Goal: Task Accomplishment & Management: Use online tool/utility

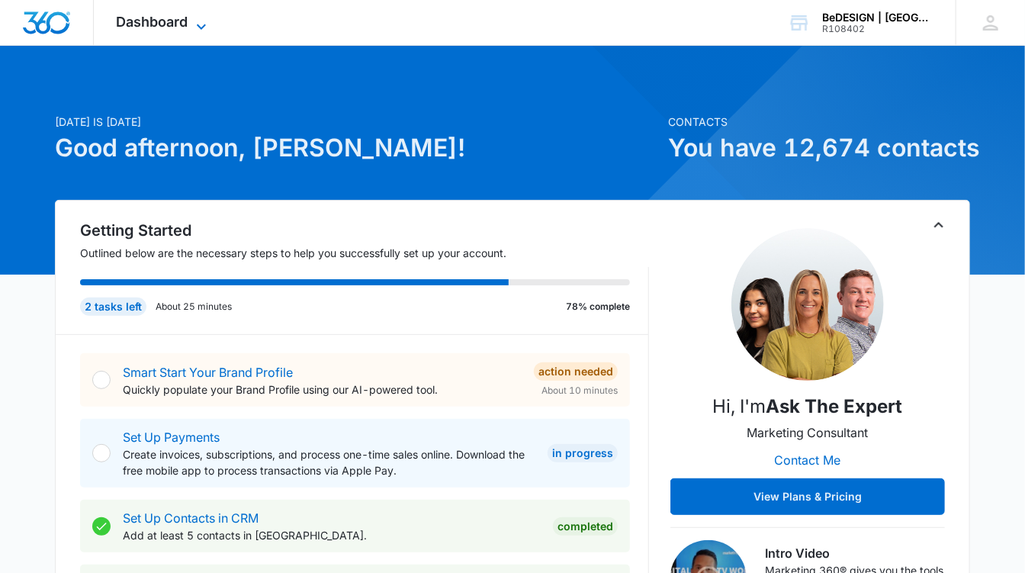
click at [162, 26] on span "Dashboard" at bounding box center [153, 22] width 72 height 16
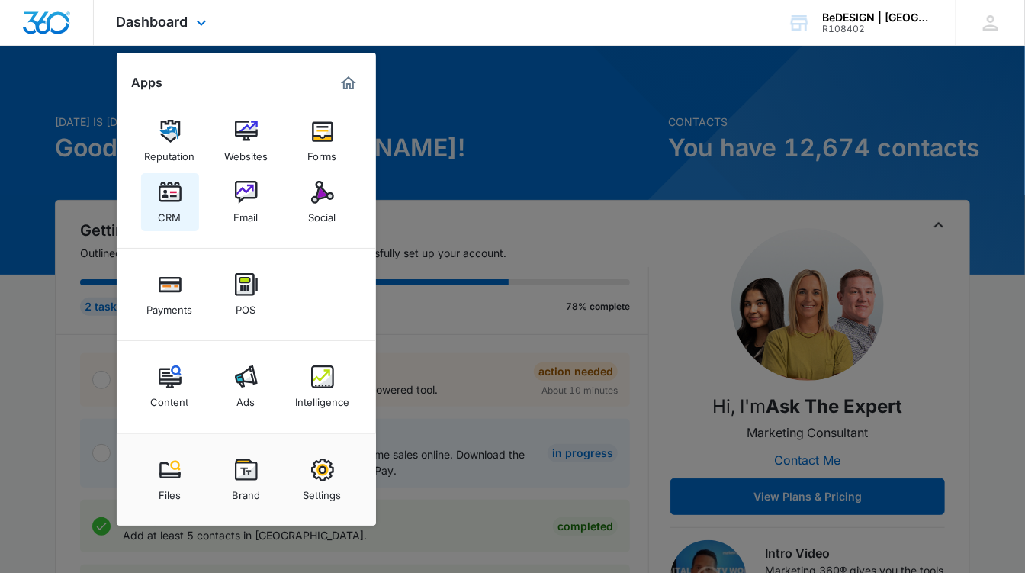
click at [164, 192] on img at bounding box center [170, 192] width 23 height 23
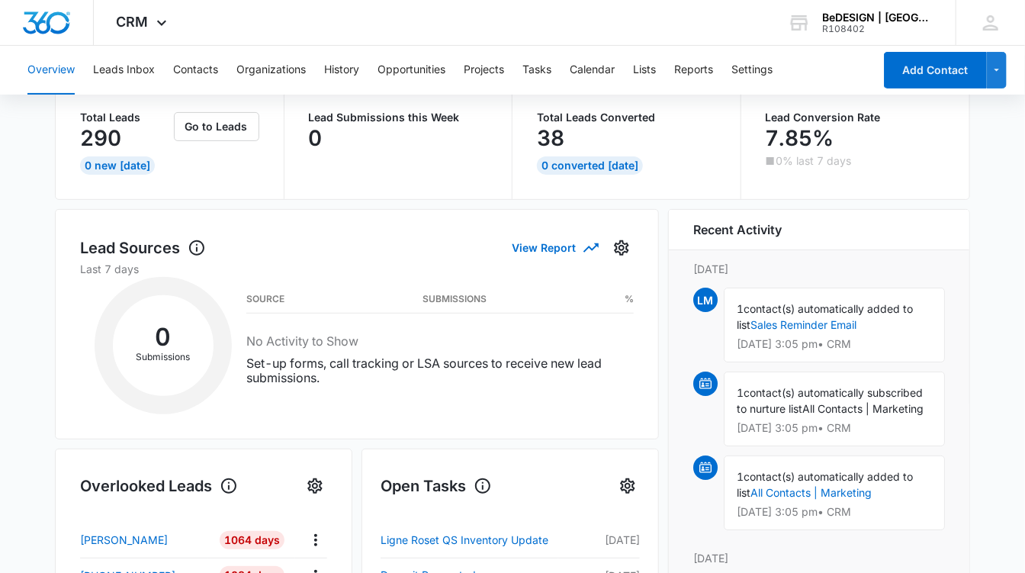
scroll to position [176, 0]
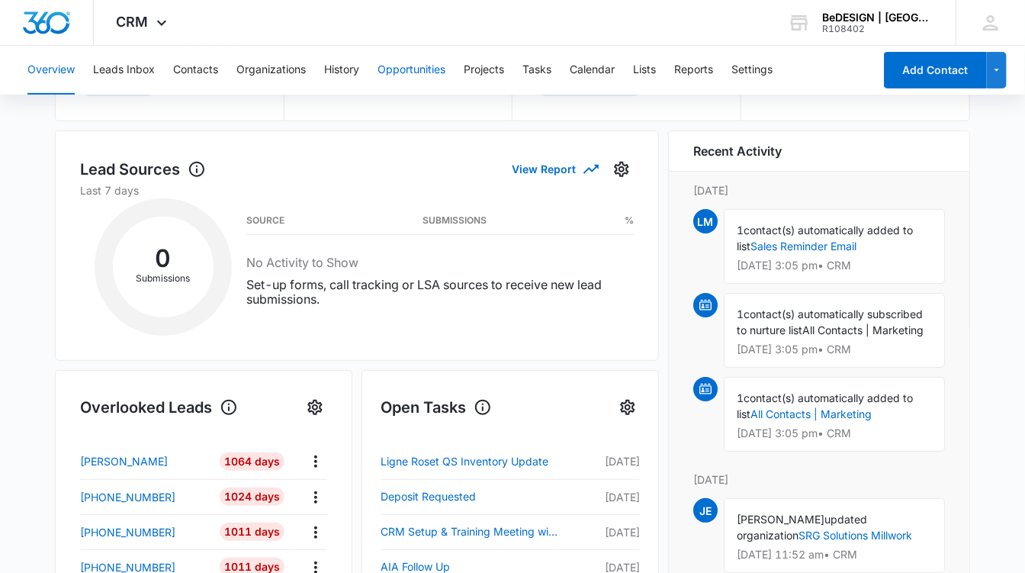
click at [417, 67] on button "Opportunities" at bounding box center [411, 70] width 68 height 49
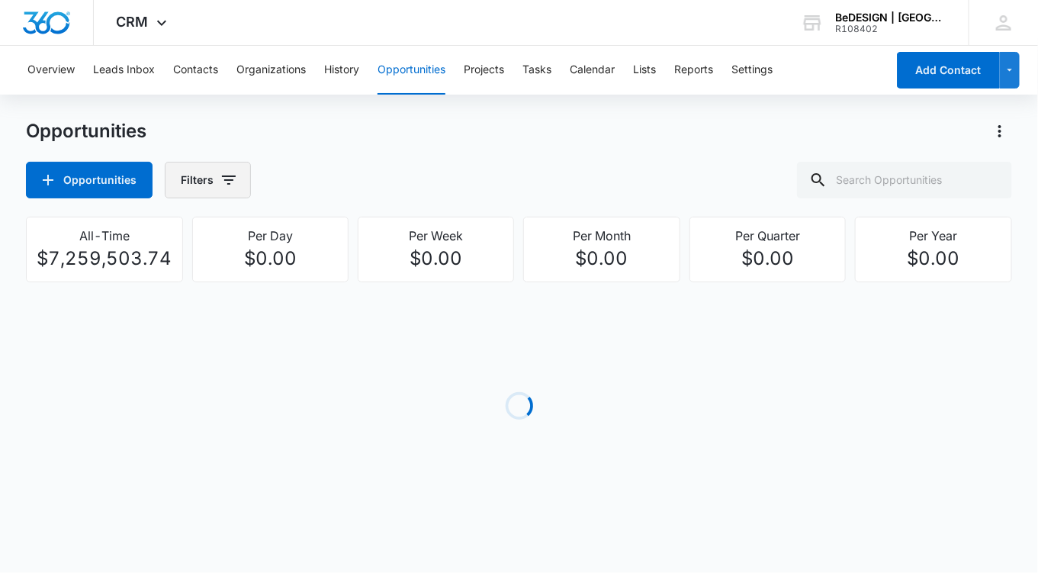
click at [208, 187] on button "Filters" at bounding box center [208, 180] width 86 height 37
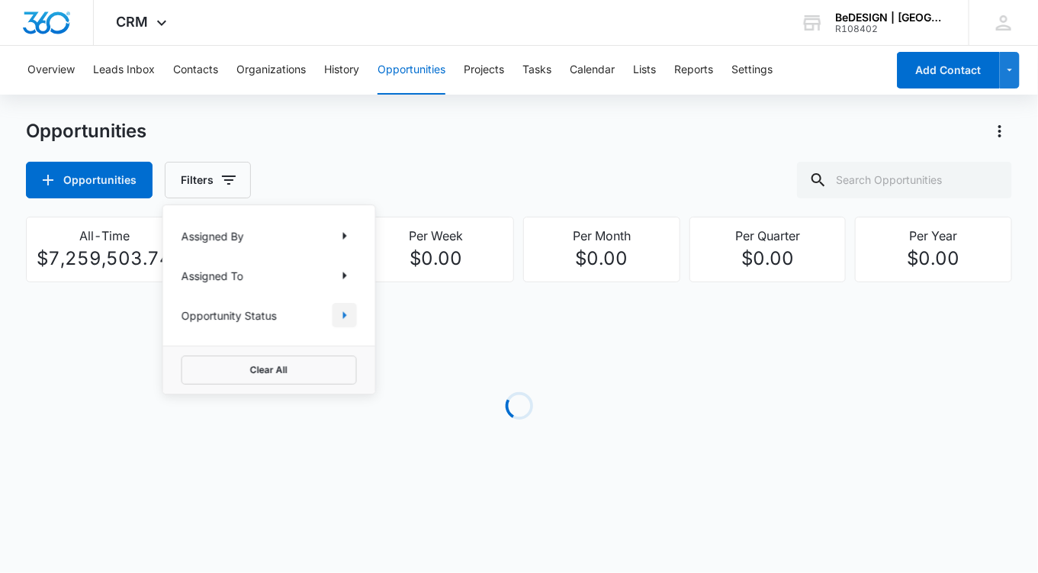
click at [349, 315] on icon "Show Opportunity Status filters" at bounding box center [345, 315] width 18 height 18
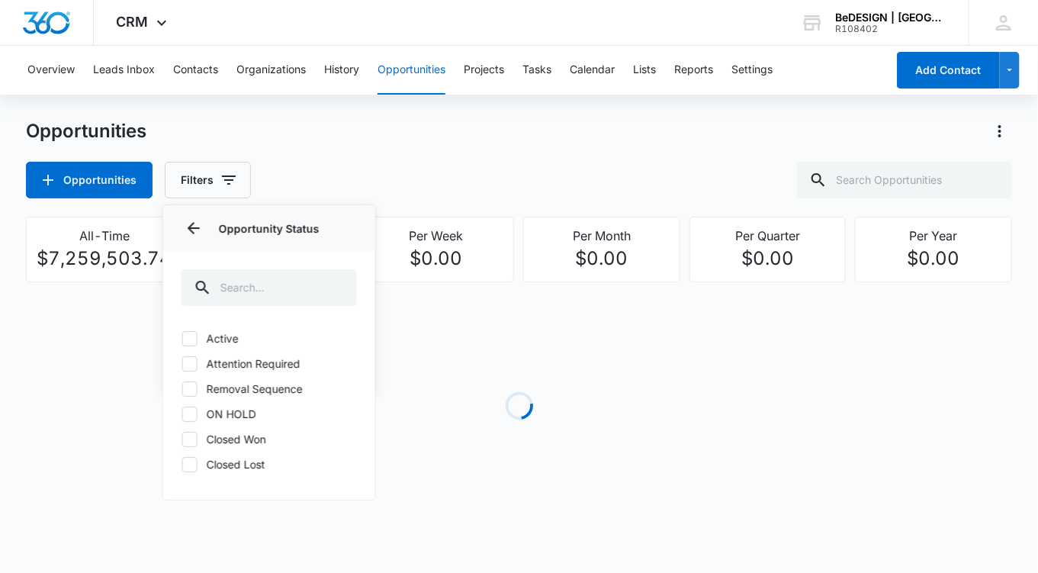
click at [232, 336] on label "Active" at bounding box center [268, 338] width 175 height 16
click at [182, 338] on input "Active" at bounding box center [181, 338] width 1 height 1
checkbox input "true"
click at [219, 371] on div "Active Attention Required Removal Sequence ON HOLD Closed Won Closed Lost" at bounding box center [269, 410] width 212 height 178
click at [208, 369] on label "Attention Required" at bounding box center [268, 363] width 175 height 16
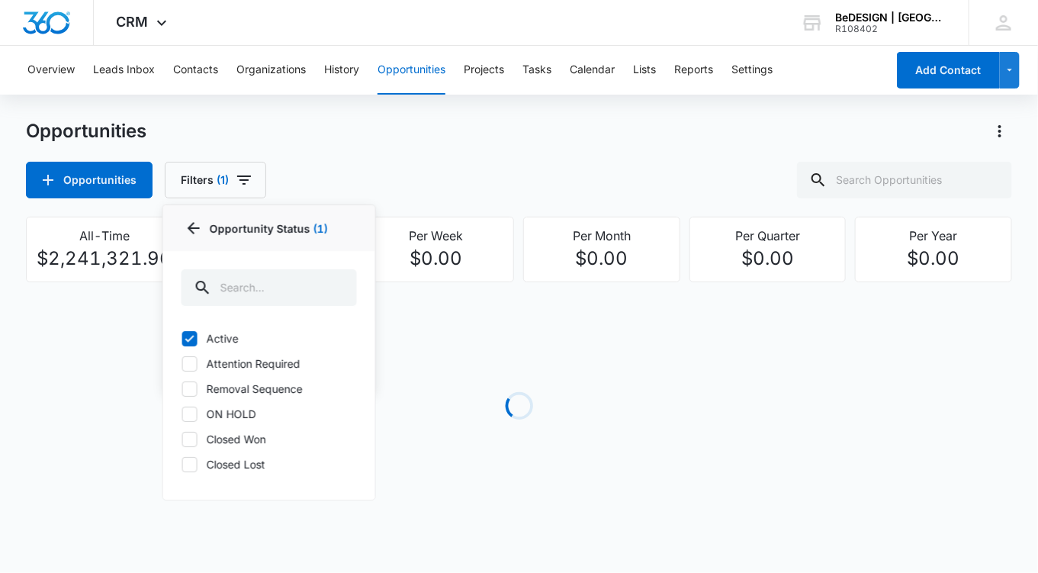
click at [182, 364] on input "Attention Required" at bounding box center [181, 363] width 1 height 1
checkbox input "true"
click at [210, 390] on label "Removal Sequence" at bounding box center [268, 389] width 175 height 16
click at [182, 389] on input "Removal Sequence" at bounding box center [181, 388] width 1 height 1
checkbox input "true"
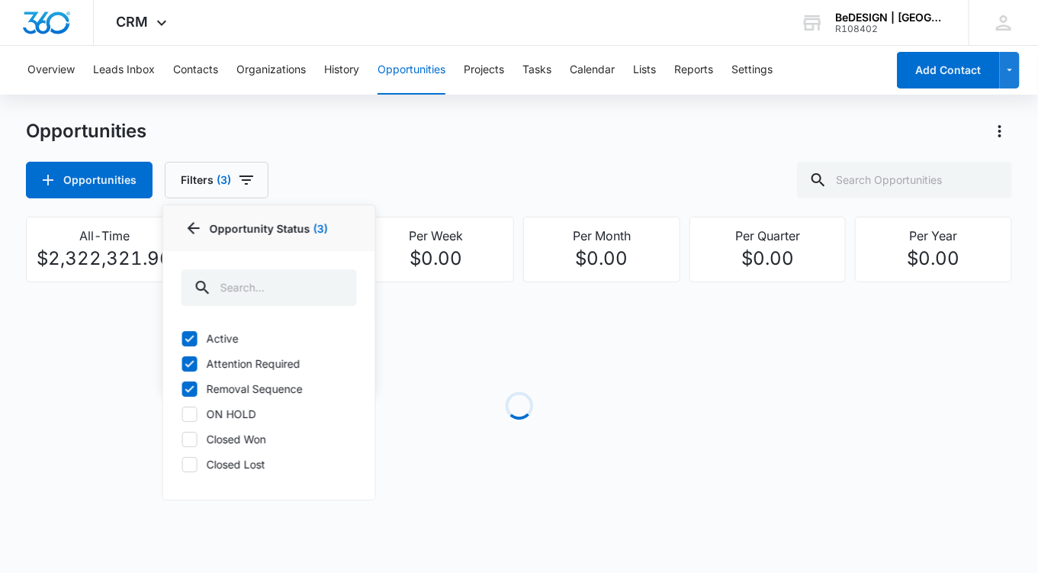
click at [386, 172] on div "Opportunities Filters (3) Assigned By Assigned To Opportunity Status 3 Opportun…" at bounding box center [519, 180] width 986 height 37
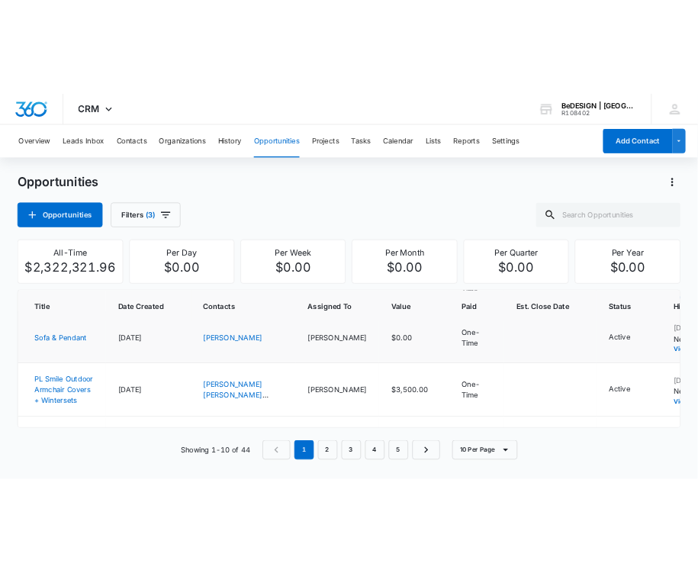
scroll to position [101, 0]
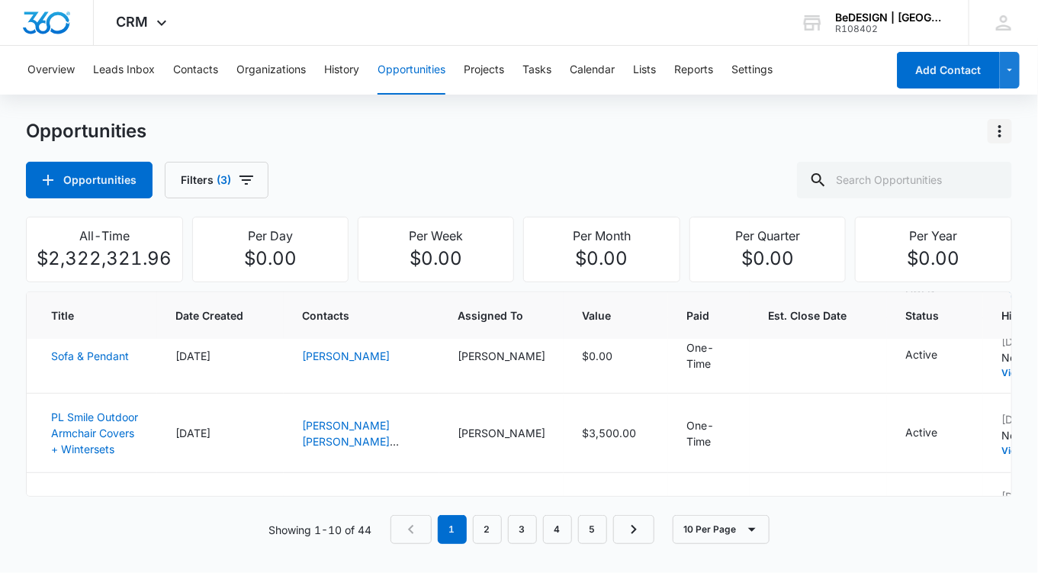
click at [996, 137] on icon "Actions" at bounding box center [1000, 131] width 18 height 18
click at [890, 194] on div "Export Opportunities" at bounding box center [910, 196] width 129 height 11
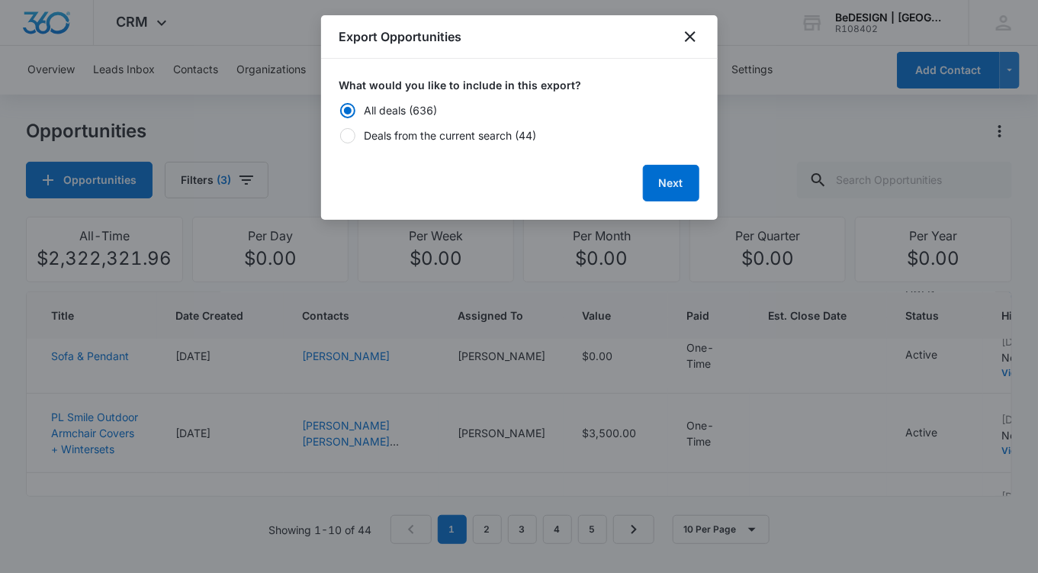
click at [351, 134] on div at bounding box center [347, 135] width 15 height 15
click at [340, 135] on input "Deals from the current search (44)" at bounding box center [339, 135] width 1 height 1
radio input "false"
radio input "true"
click at [671, 181] on button "Next" at bounding box center [671, 183] width 56 height 37
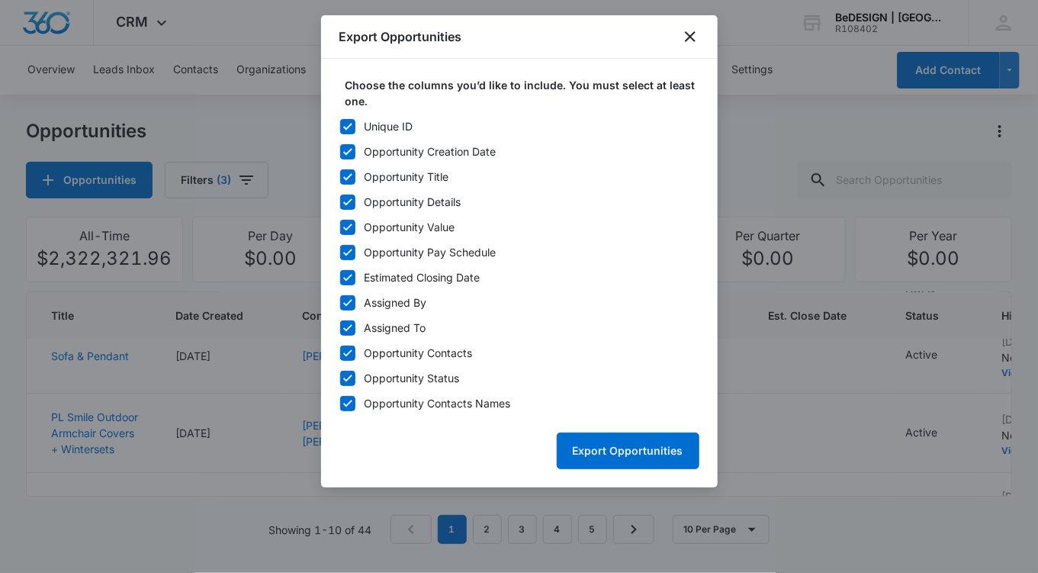
click at [348, 124] on icon at bounding box center [348, 127] width 14 height 14
click at [340, 126] on input "Unique ID" at bounding box center [339, 126] width 1 height 1
checkbox input "false"
click at [349, 201] on icon at bounding box center [347, 201] width 9 height 7
click at [340, 201] on input "Opportunity Details" at bounding box center [339, 201] width 1 height 1
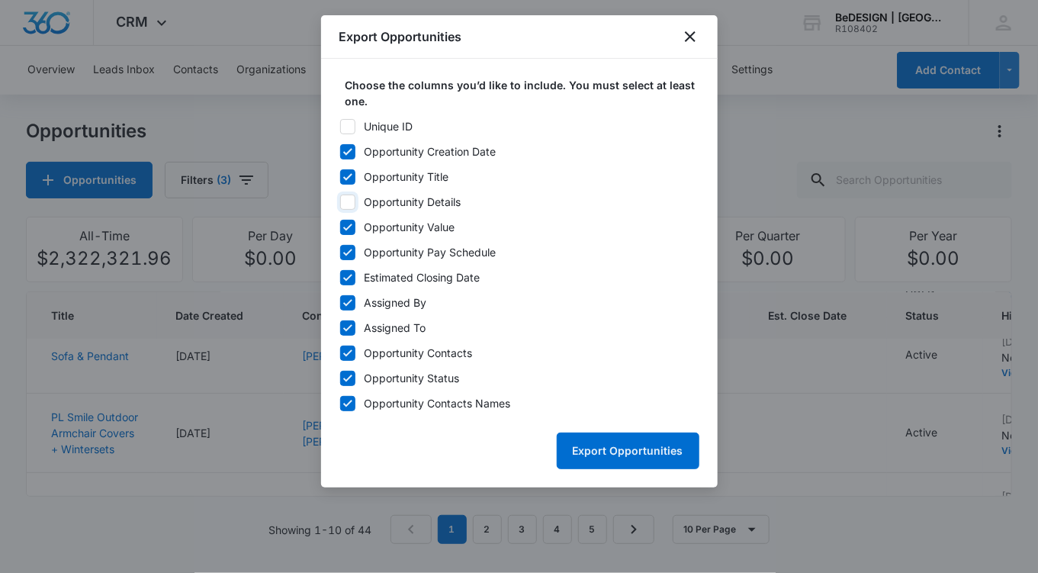
checkbox input "false"
click at [349, 249] on icon at bounding box center [348, 253] width 14 height 14
click at [340, 252] on input "Opportunity Pay Schedule" at bounding box center [339, 252] width 1 height 1
checkbox input "false"
click at [349, 300] on icon at bounding box center [347, 302] width 9 height 7
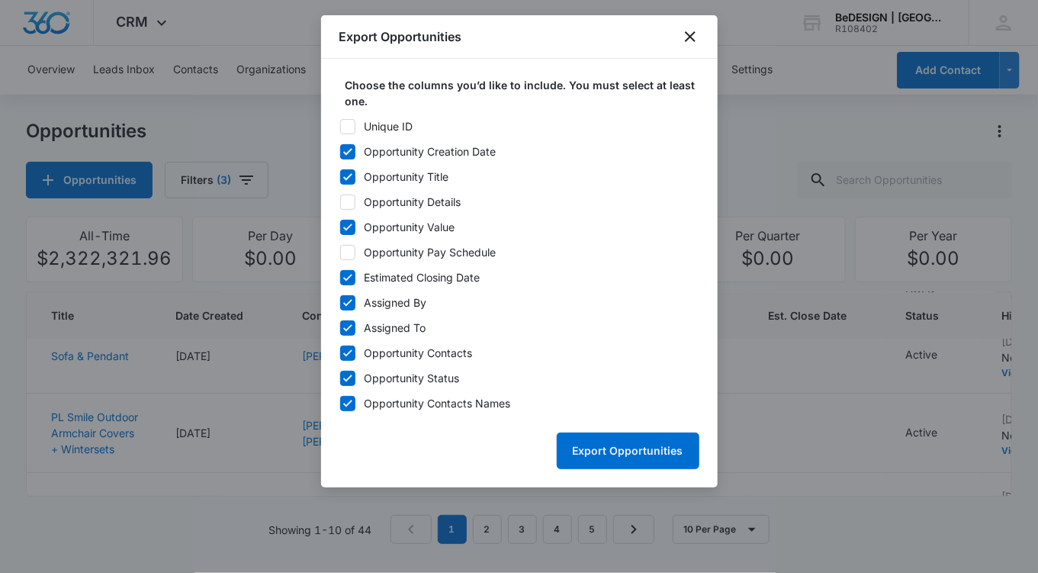
click at [340, 302] on input "Assigned By" at bounding box center [339, 302] width 1 height 1
checkbox input "false"
click at [611, 451] on button "Export Opportunities" at bounding box center [628, 450] width 143 height 37
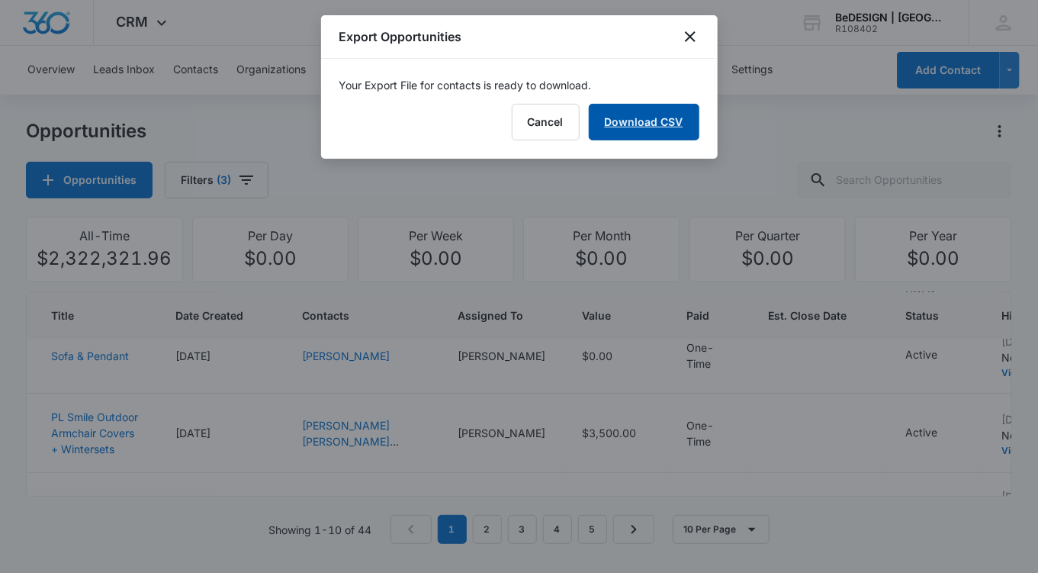
click at [633, 122] on link "Download CSV" at bounding box center [644, 122] width 111 height 37
